Goal: Use online tool/utility

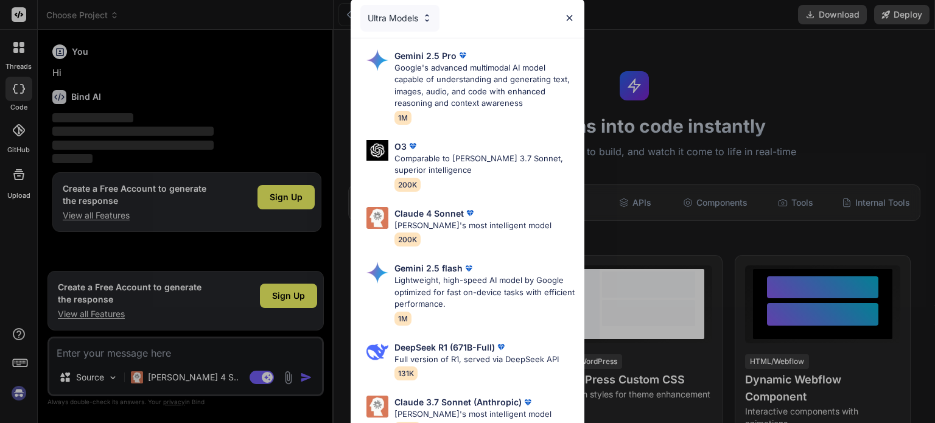
click at [565, 12] on div "Ultra Models" at bounding box center [468, 18] width 234 height 39
type textarea "x"
